Goal: Navigation & Orientation: Find specific page/section

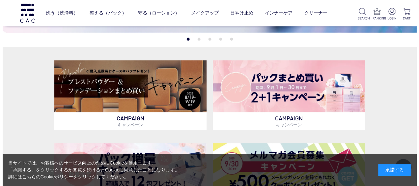
scroll to position [131, 0]
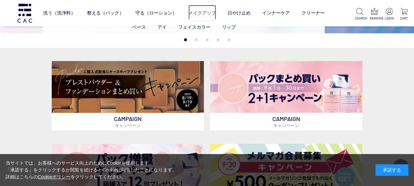
click at [205, 9] on link "メイクアップ" at bounding box center [203, 13] width 28 height 16
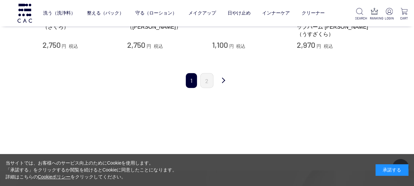
scroll to position [862, 0]
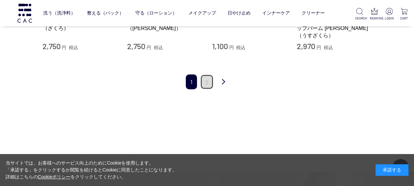
click at [207, 74] on link "2" at bounding box center [206, 81] width 13 height 15
